Goal: Navigation & Orientation: Understand site structure

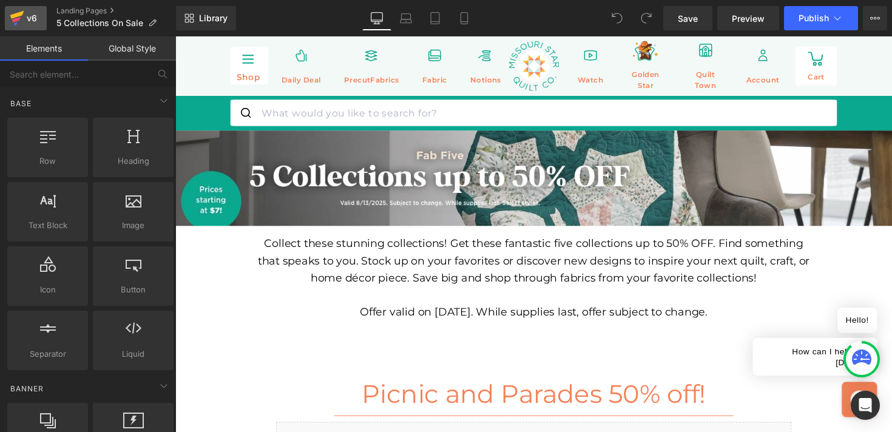
click at [25, 23] on div "v6" at bounding box center [31, 18] width 15 height 16
